Goal: Task Accomplishment & Management: Manage account settings

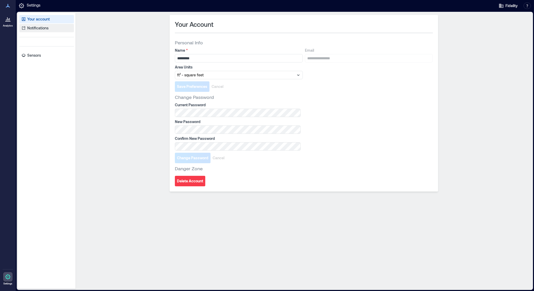
click at [31, 29] on p "Notifications" at bounding box center [37, 27] width 21 height 5
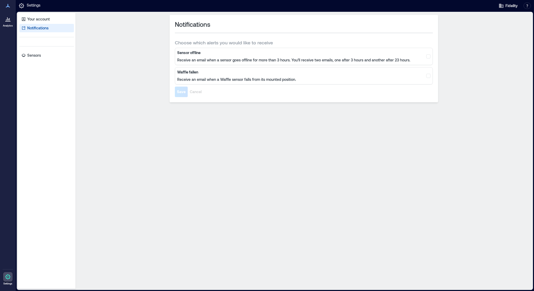
click at [9, 20] on icon at bounding box center [8, 19] width 6 height 6
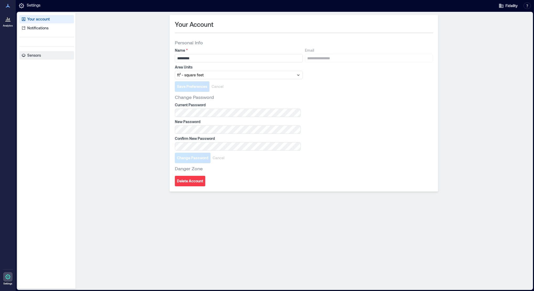
click at [26, 56] on link "Sensors" at bounding box center [46, 55] width 55 height 8
